Goal: Task Accomplishment & Management: Manage account settings

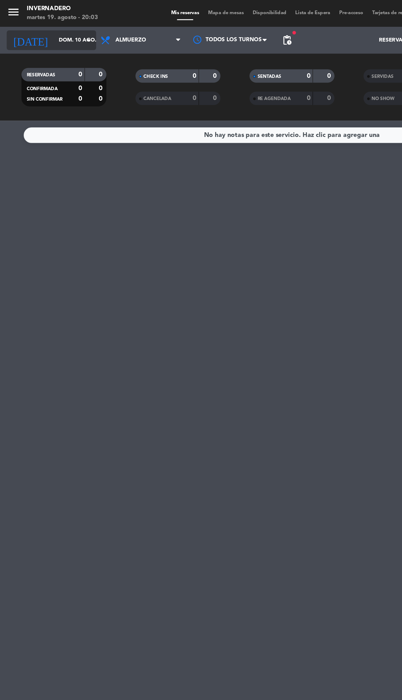
click at [37, 28] on input "dom. 10 ago." at bounding box center [63, 27] width 52 height 10
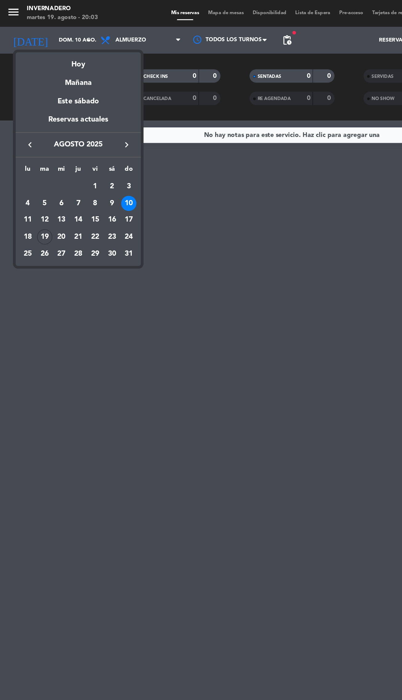
click at [9, 4] on div at bounding box center [201, 350] width 402 height 700
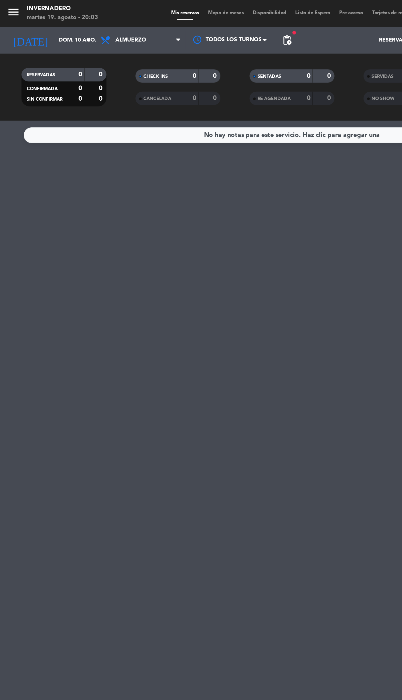
click at [6, 11] on icon "menu" at bounding box center [9, 8] width 9 height 9
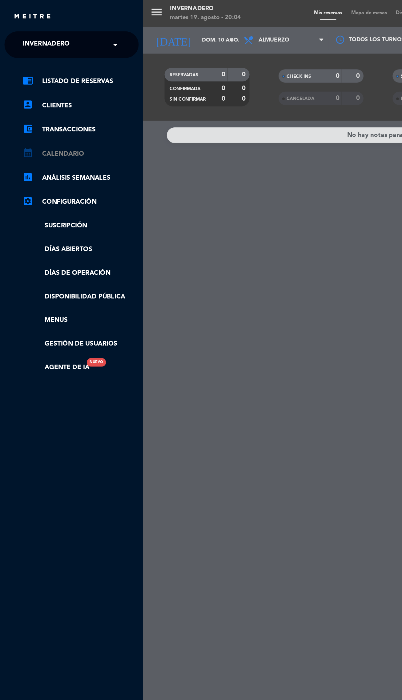
click at [33, 105] on link "calendar_month Calendario" at bounding box center [55, 105] width 80 height 7
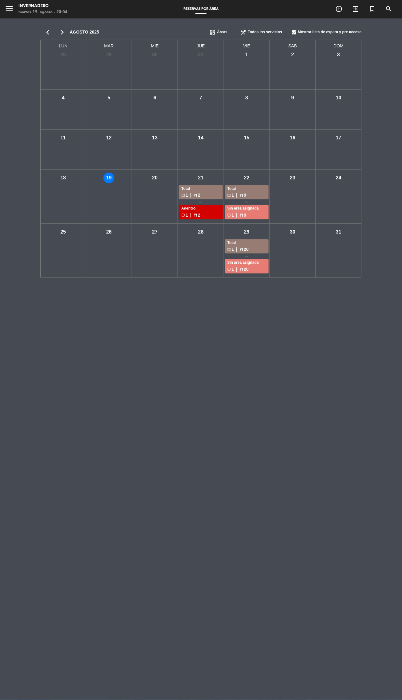
click at [201, 195] on div "check_box_outline_blank 1 | restaurant 2" at bounding box center [200, 195] width 39 height 7
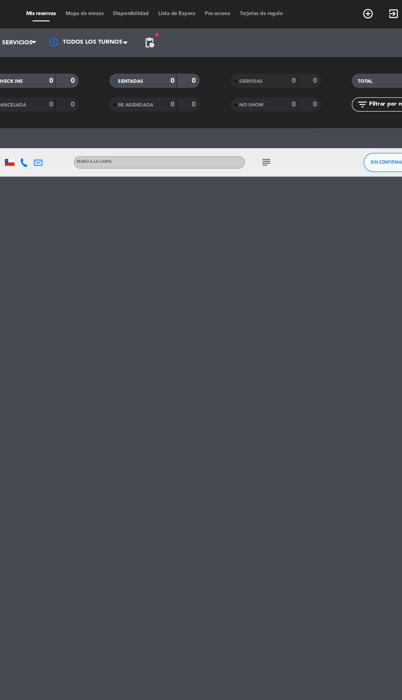
click at [270, 105] on icon "subject" at bounding box center [272, 104] width 7 height 7
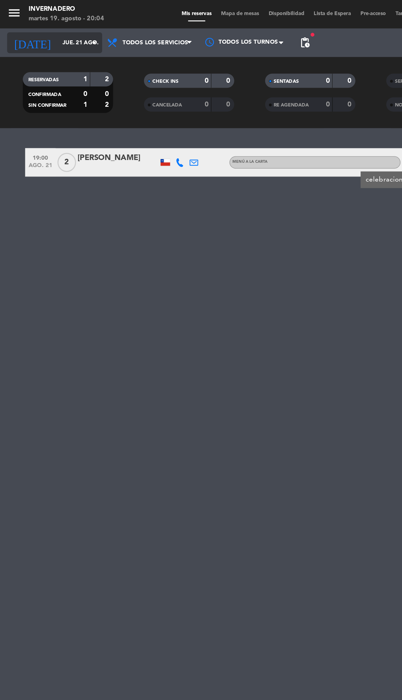
click at [37, 27] on input "jue. 21 ago." at bounding box center [63, 27] width 52 height 10
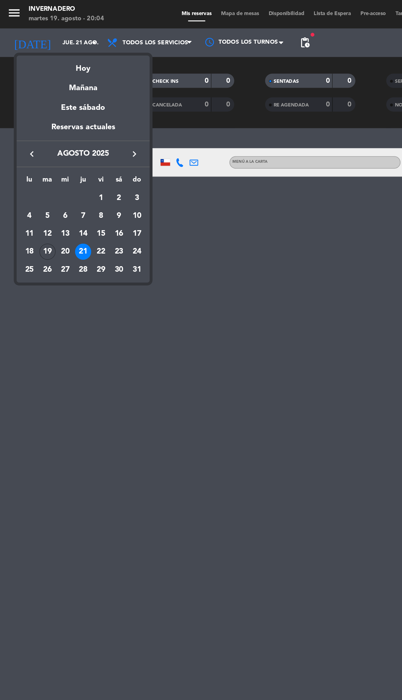
click at [16, 1] on div at bounding box center [201, 350] width 402 height 700
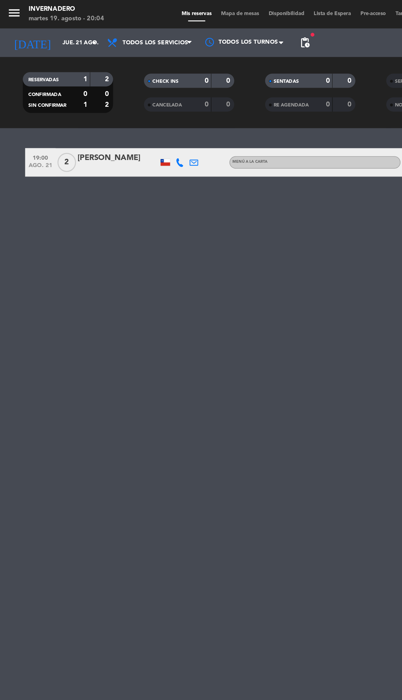
click at [12, 8] on icon "menu" at bounding box center [9, 8] width 9 height 9
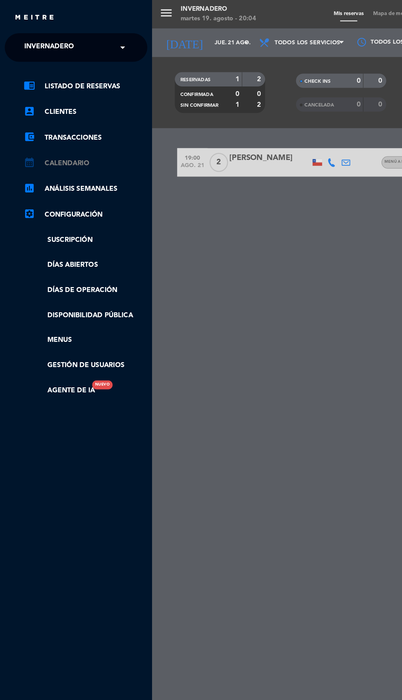
click at [35, 105] on link "calendar_month Calendario" at bounding box center [55, 105] width 80 height 7
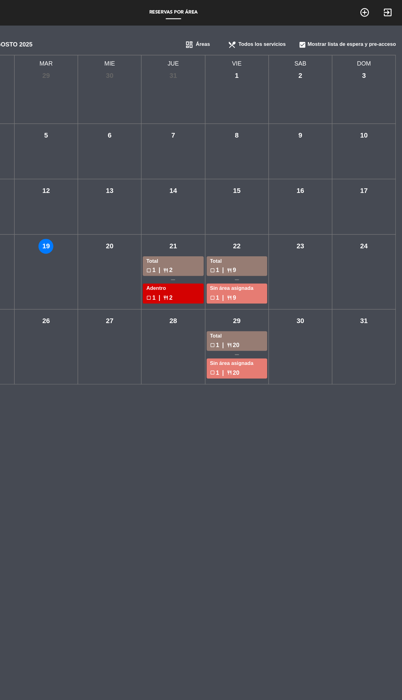
click at [247, 177] on div "vie - 22" at bounding box center [246, 178] width 11 height 11
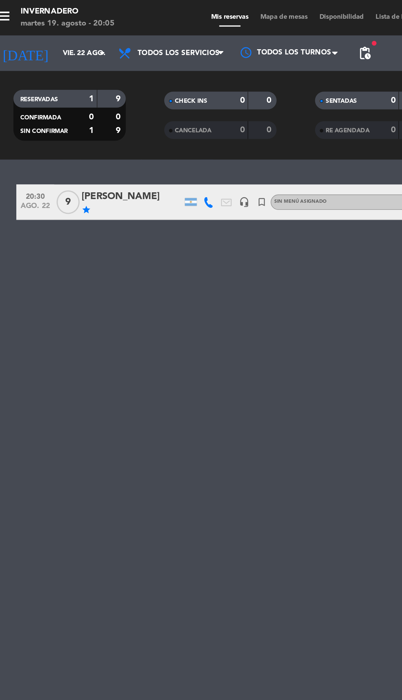
click at [116, 105] on icon at bounding box center [116, 105] width 6 height 6
click at [105, 95] on span "Copiar" at bounding box center [107, 95] width 13 height 6
click at [74, 110] on div "star" at bounding box center [76, 109] width 52 height 5
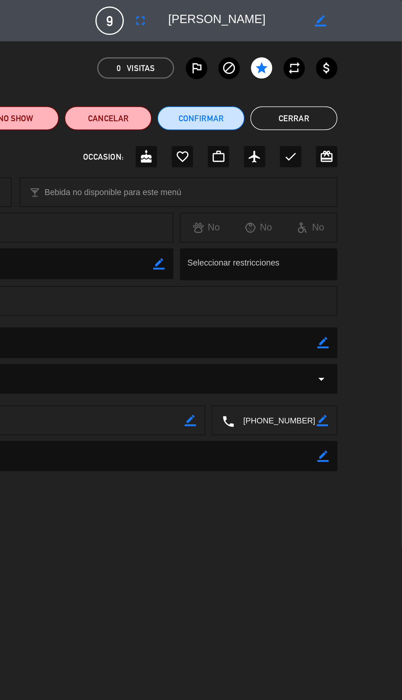
click at [263, 11] on icon "fullscreen" at bounding box center [265, 10] width 7 height 7
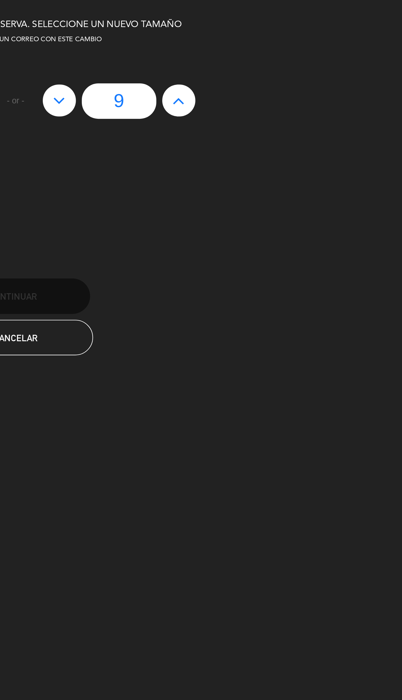
click at [223, 54] on icon at bounding box center [223, 52] width 6 height 10
type input "8"
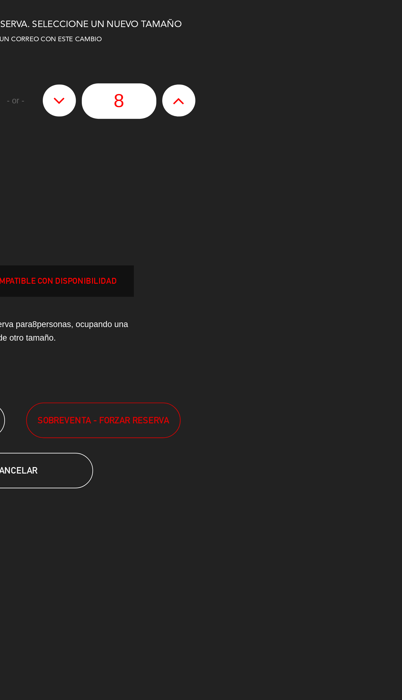
click at [223, 50] on icon at bounding box center [223, 52] width 6 height 10
type input "7"
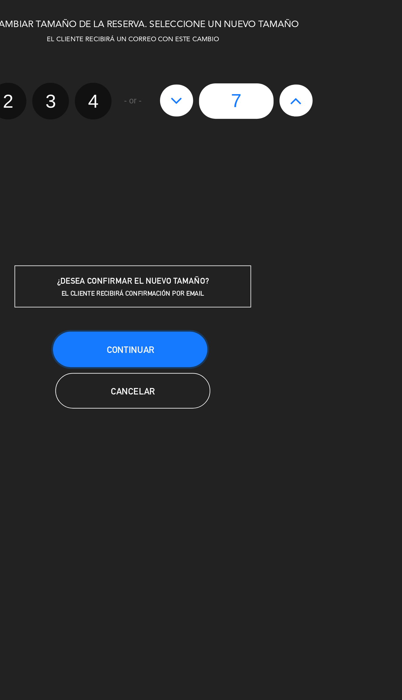
click at [182, 177] on button "Continuar" at bounding box center [199, 182] width 80 height 18
click at [220, 180] on button "Continuar" at bounding box center [199, 182] width 80 height 18
click at [206, 184] on span "Continuar" at bounding box center [199, 181] width 25 height 5
click at [189, 179] on span "Continuar" at bounding box center [199, 181] width 25 height 5
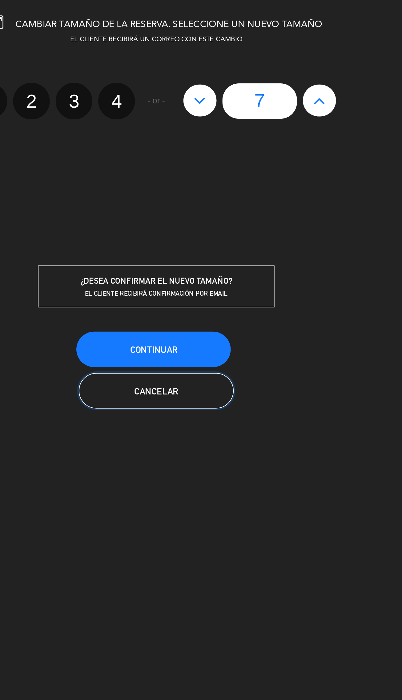
click at [186, 209] on button "Cancelar" at bounding box center [201, 203] width 80 height 18
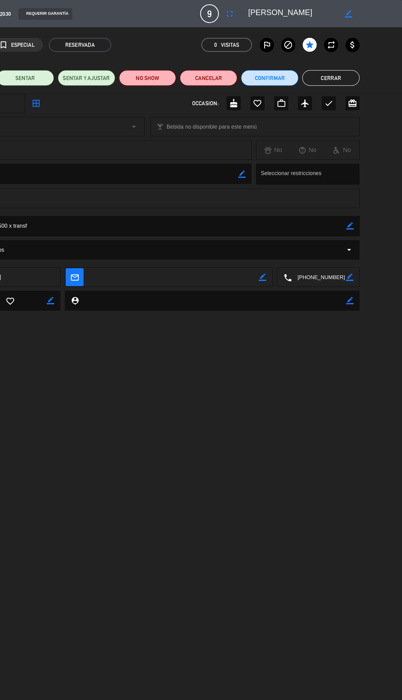
click at [345, 62] on button "Cerrar" at bounding box center [345, 61] width 45 height 12
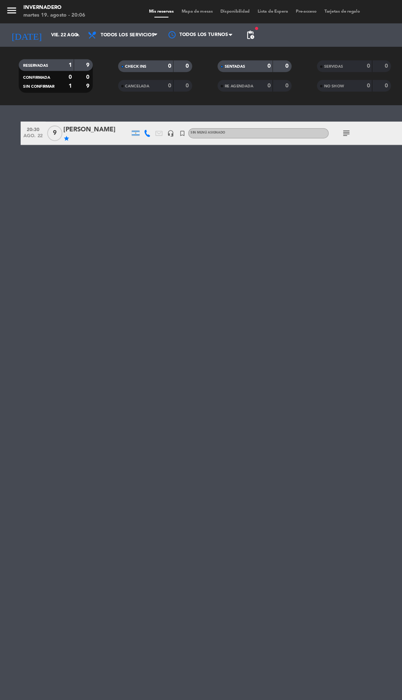
click at [5, 4] on icon "menu" at bounding box center [9, 8] width 9 height 9
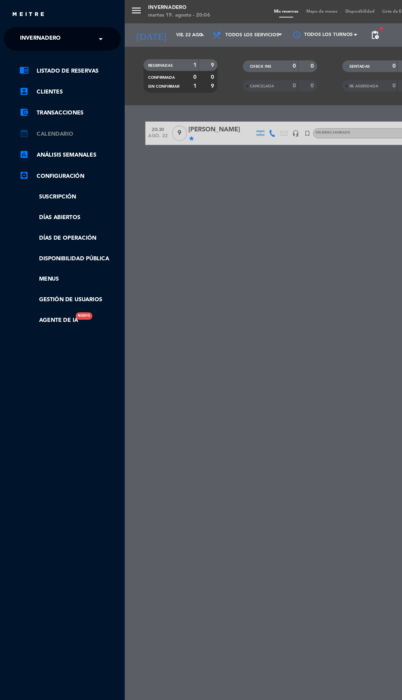
click at [36, 105] on link "calendar_month Calendario" at bounding box center [55, 105] width 80 height 7
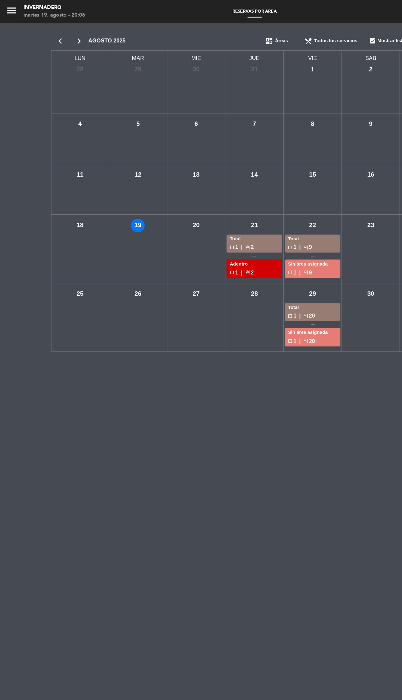
click at [247, 232] on div "vie - 29" at bounding box center [246, 232] width 11 height 11
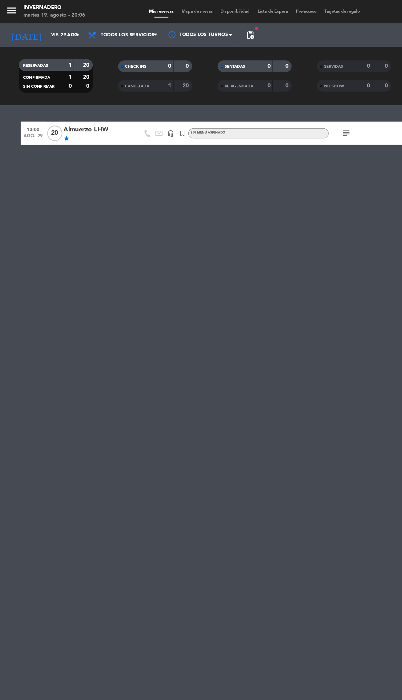
click at [198, 27] on span "pending_actions" at bounding box center [197, 27] width 7 height 7
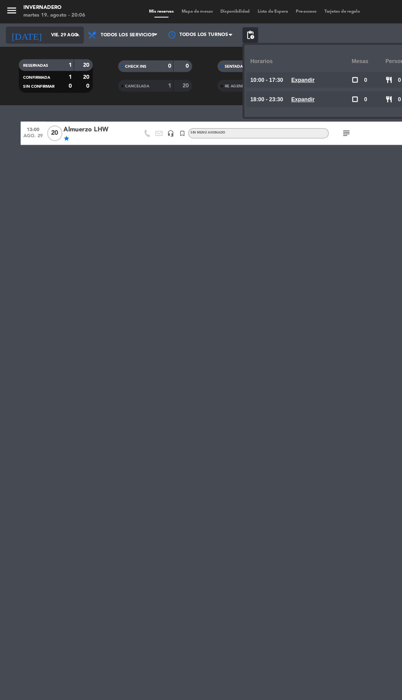
click at [37, 26] on input "vie. 29 ago." at bounding box center [63, 27] width 52 height 10
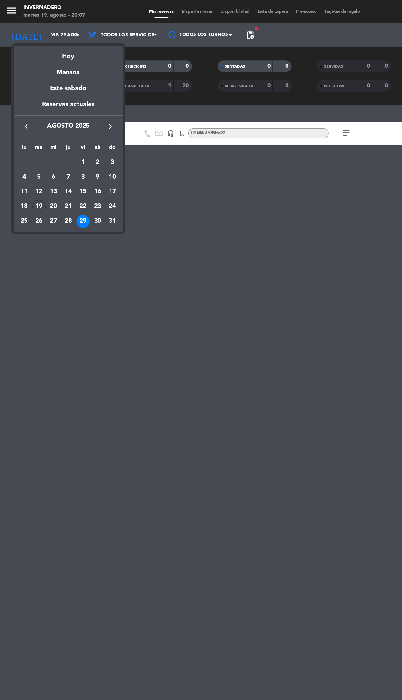
click at [238, 400] on div at bounding box center [201, 350] width 402 height 700
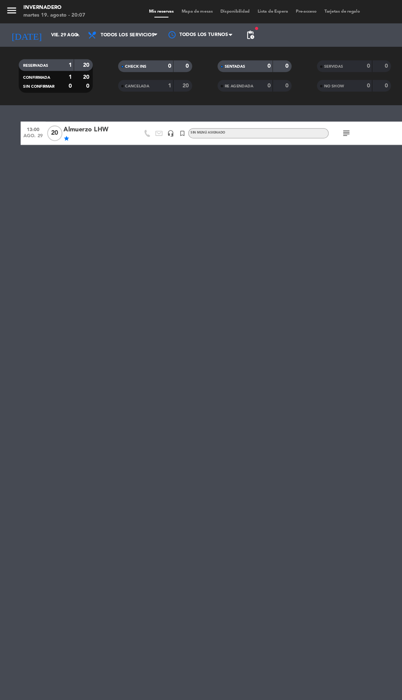
click at [12, 8] on icon "menu" at bounding box center [9, 8] width 9 height 9
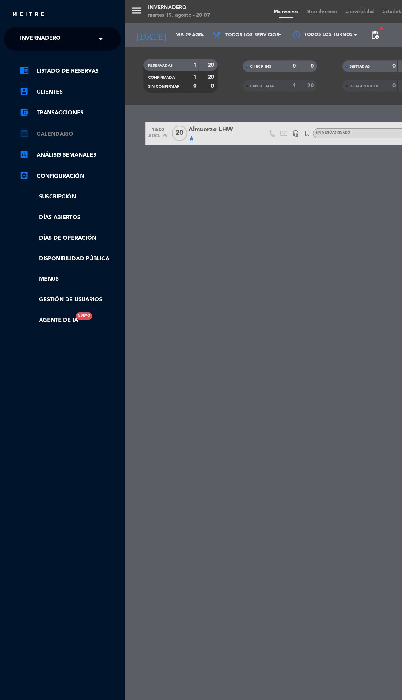
click at [37, 105] on link "calendar_month Calendario" at bounding box center [55, 105] width 80 height 7
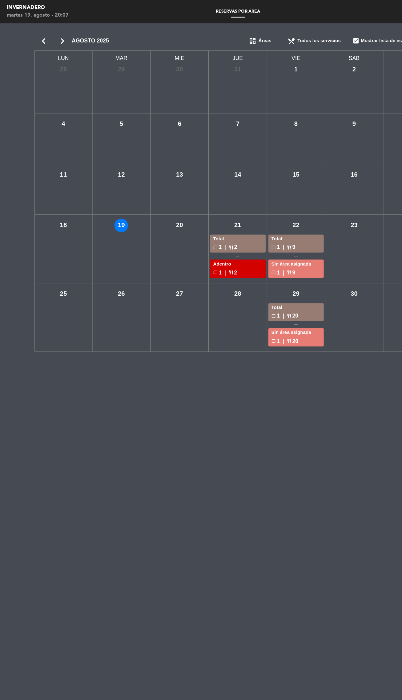
click at [60, 29] on icon "chevron_right" at bounding box center [62, 32] width 15 height 9
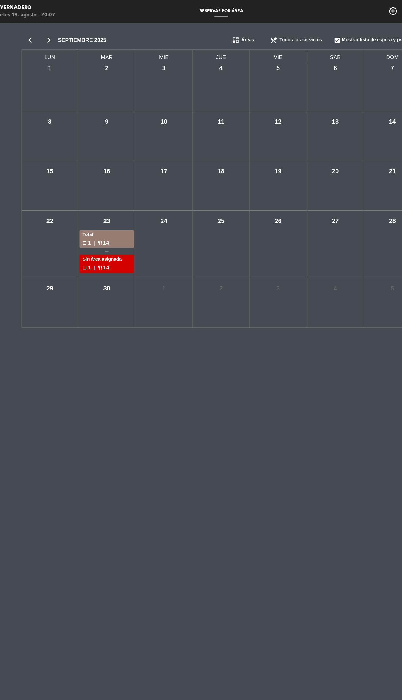
click at [109, 177] on div "mar - 23" at bounding box center [108, 178] width 11 height 11
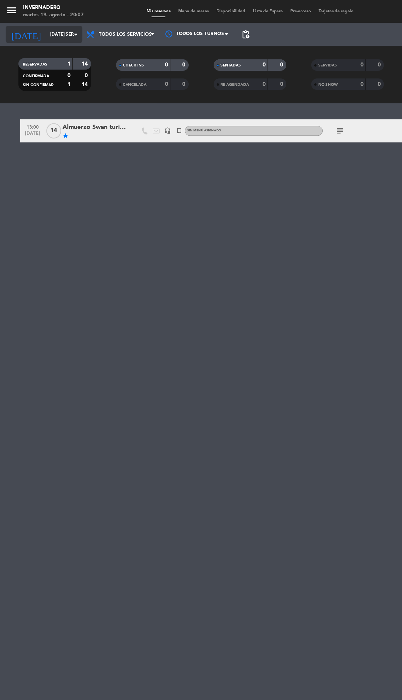
click at [37, 23] on input "[DATE] sep." at bounding box center [63, 27] width 52 height 10
